Goal: Transaction & Acquisition: Obtain resource

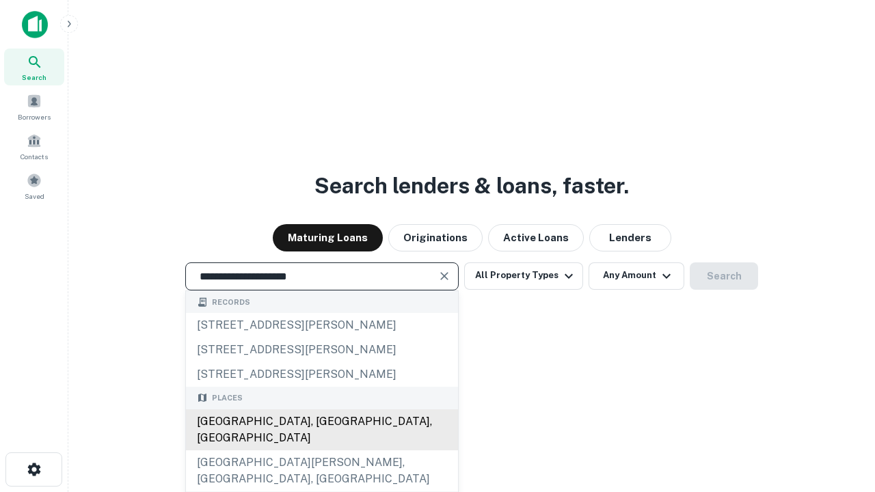
click at [321, 450] on div "[GEOGRAPHIC_DATA], [GEOGRAPHIC_DATA], [GEOGRAPHIC_DATA]" at bounding box center [322, 429] width 272 height 41
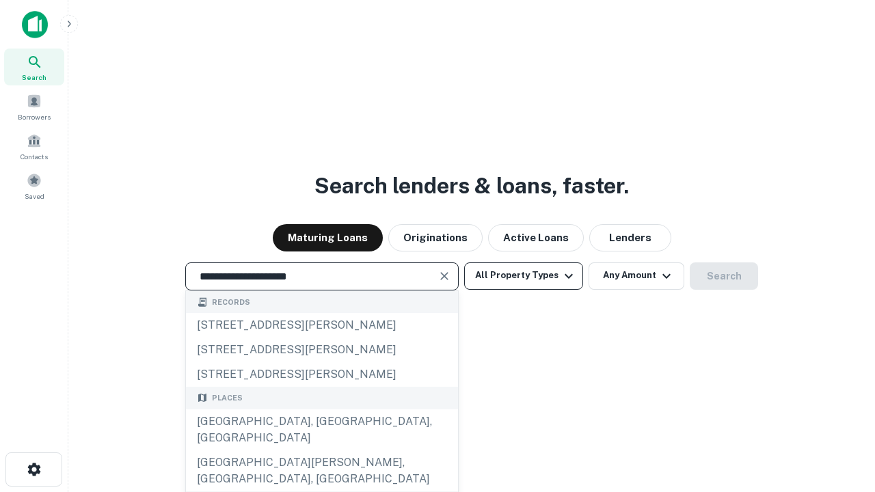
type input "**********"
click at [523, 275] on button "All Property Types" at bounding box center [523, 275] width 119 height 27
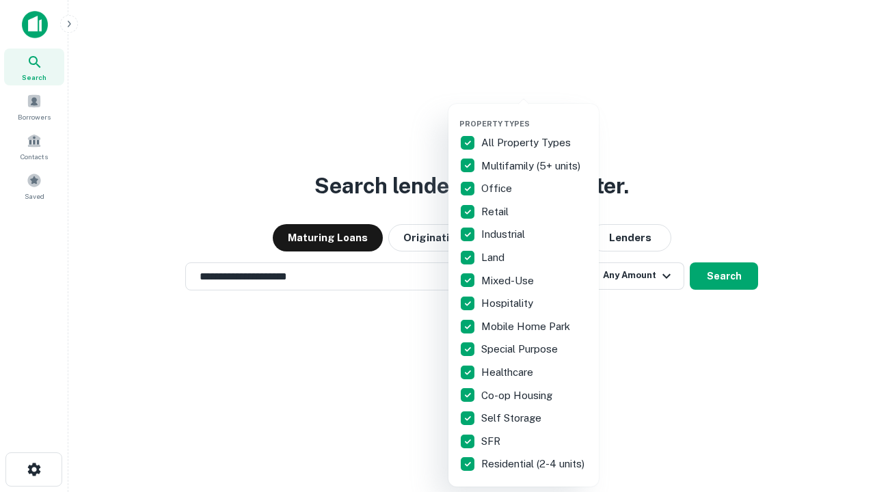
click at [534, 115] on button "button" at bounding box center [534, 115] width 150 height 1
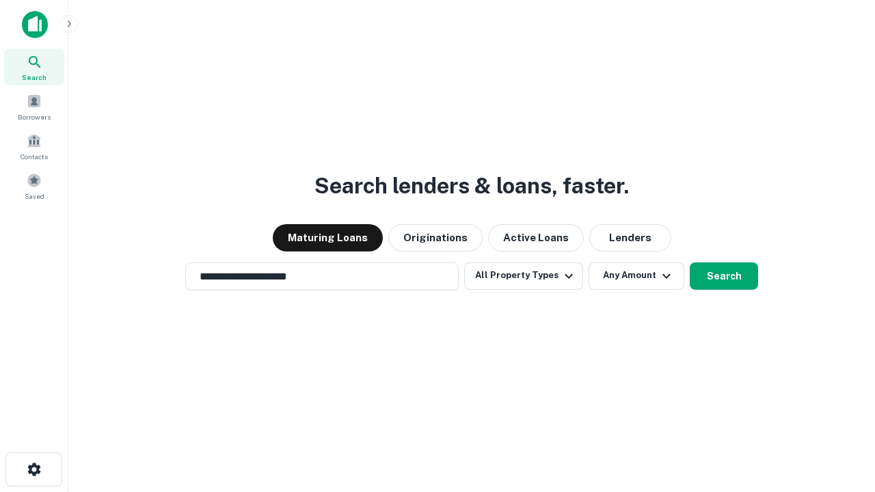
scroll to position [21, 0]
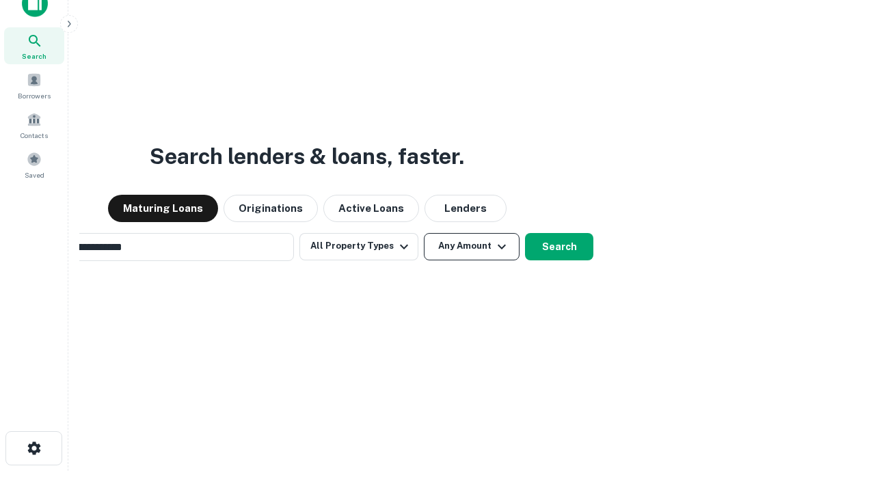
click at [424, 233] on button "Any Amount" at bounding box center [472, 246] width 96 height 27
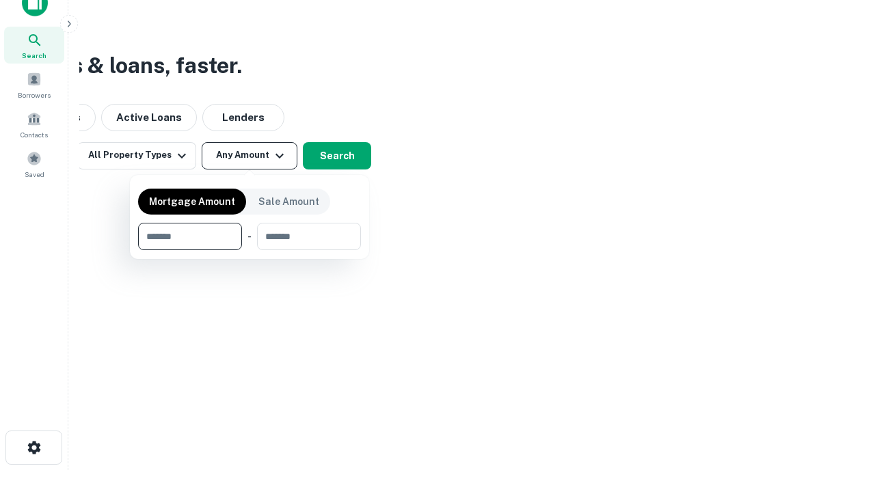
type input "*******"
click at [249, 250] on button "button" at bounding box center [249, 250] width 223 height 1
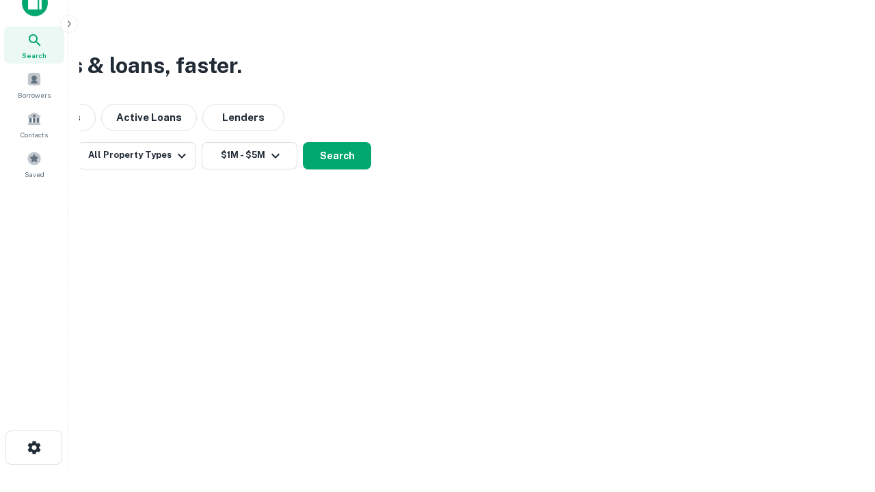
scroll to position [21, 0]
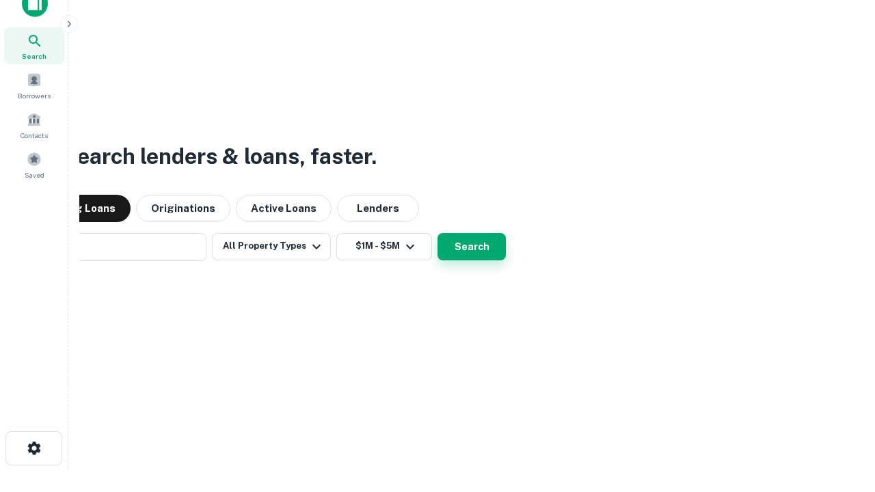
click at [437, 233] on button "Search" at bounding box center [471, 246] width 68 height 27
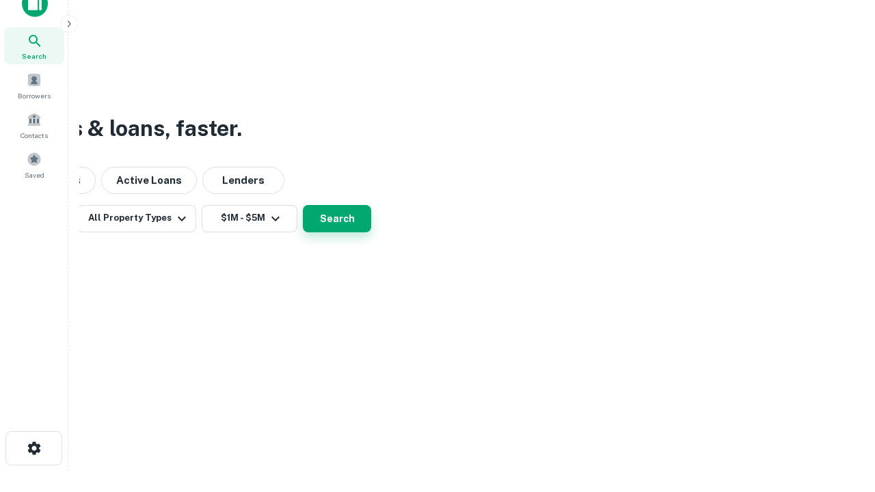
scroll to position [22, 0]
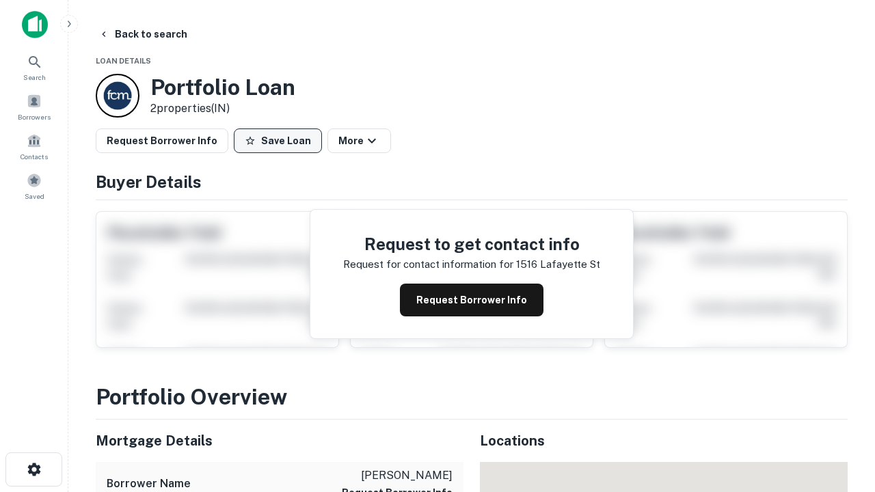
click at [277, 141] on button "Save Loan" at bounding box center [278, 140] width 88 height 25
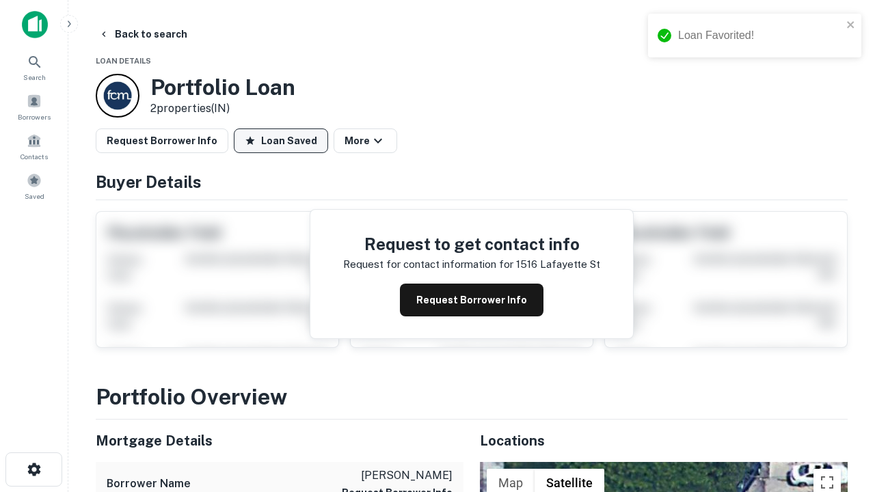
click at [281, 141] on button "Loan Saved" at bounding box center [281, 140] width 94 height 25
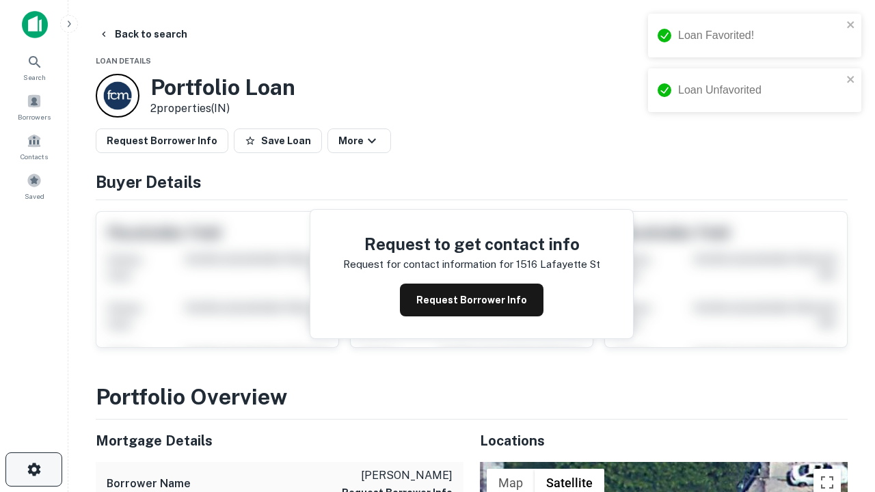
click at [33, 469] on icon "button" at bounding box center [34, 469] width 16 height 16
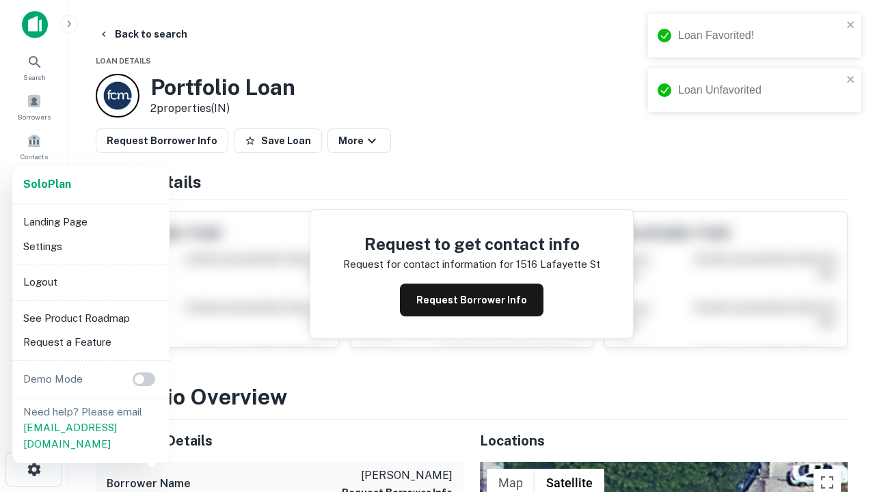
click at [90, 282] on li "Logout" at bounding box center [91, 282] width 146 height 25
